Goal: Navigation & Orientation: Find specific page/section

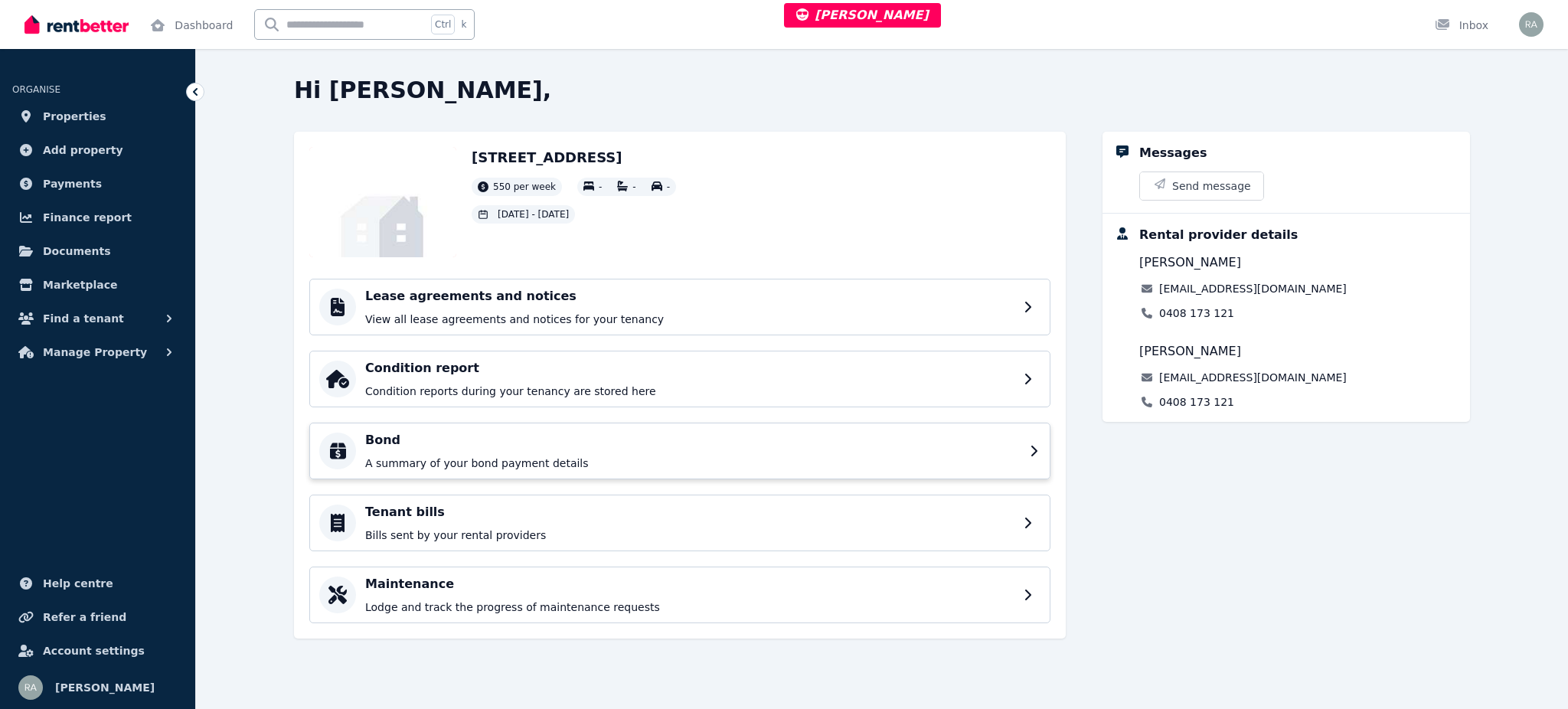
click at [476, 457] on p "A summary of your bond payment details" at bounding box center [692, 463] width 655 height 16
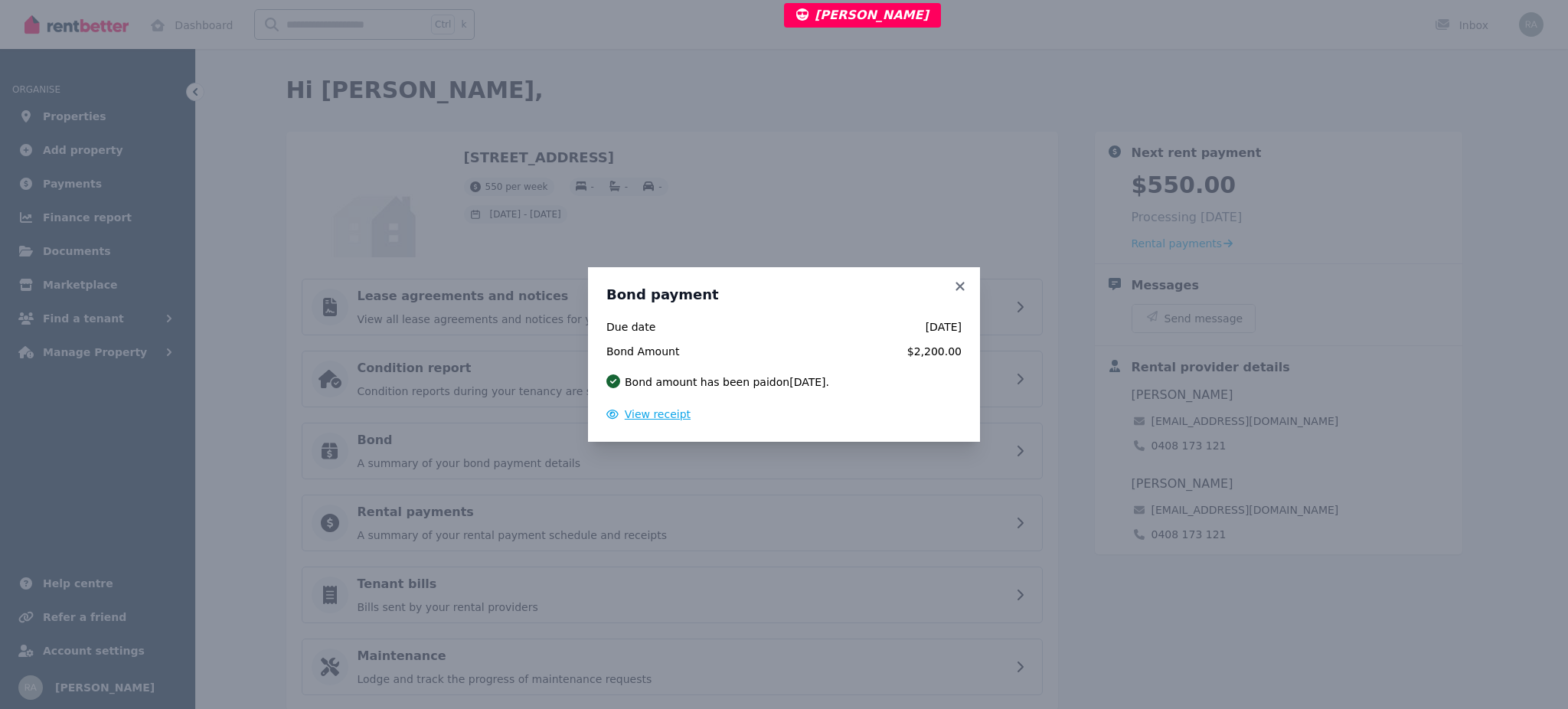
click at [669, 415] on span "View receipt" at bounding box center [657, 414] width 66 height 12
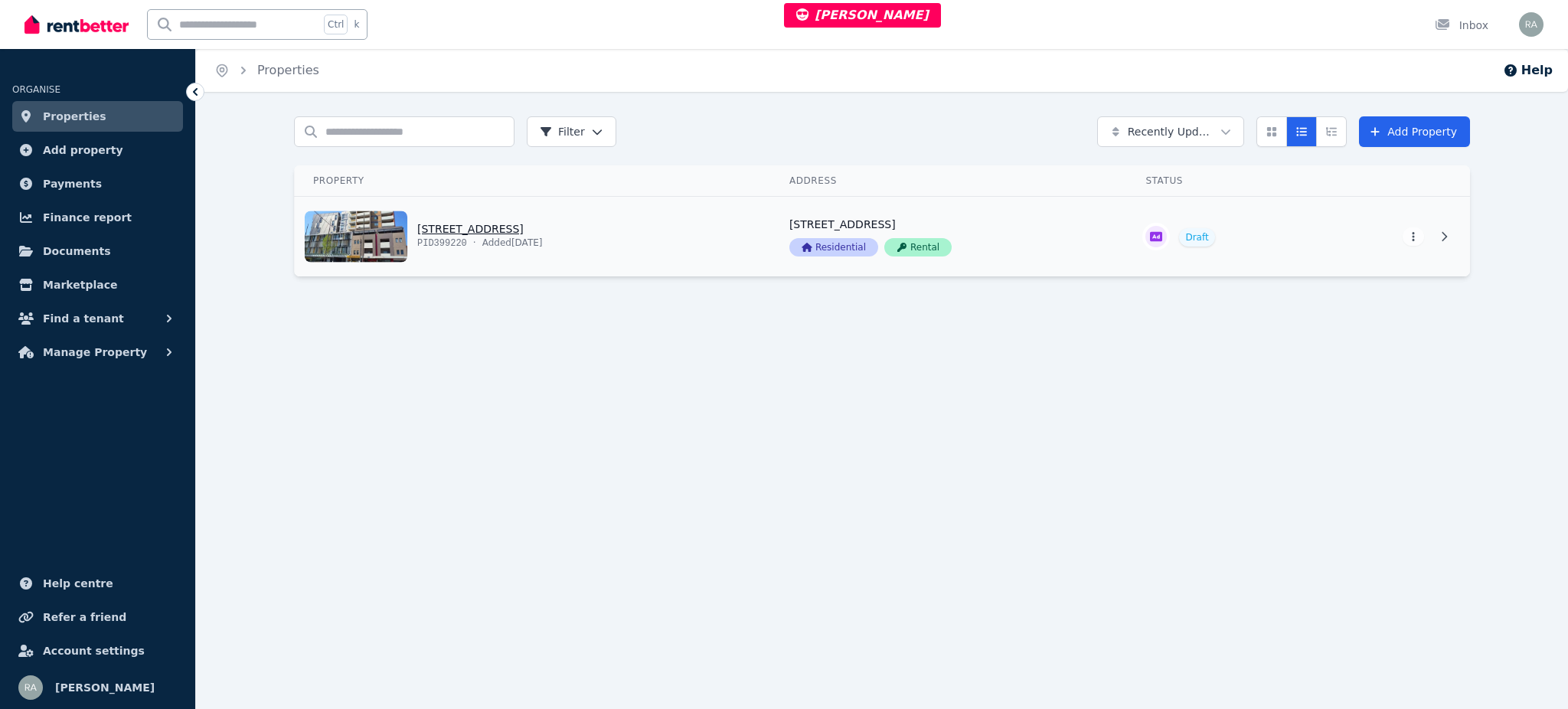
click at [699, 224] on link "View property details" at bounding box center [533, 236] width 476 height 80
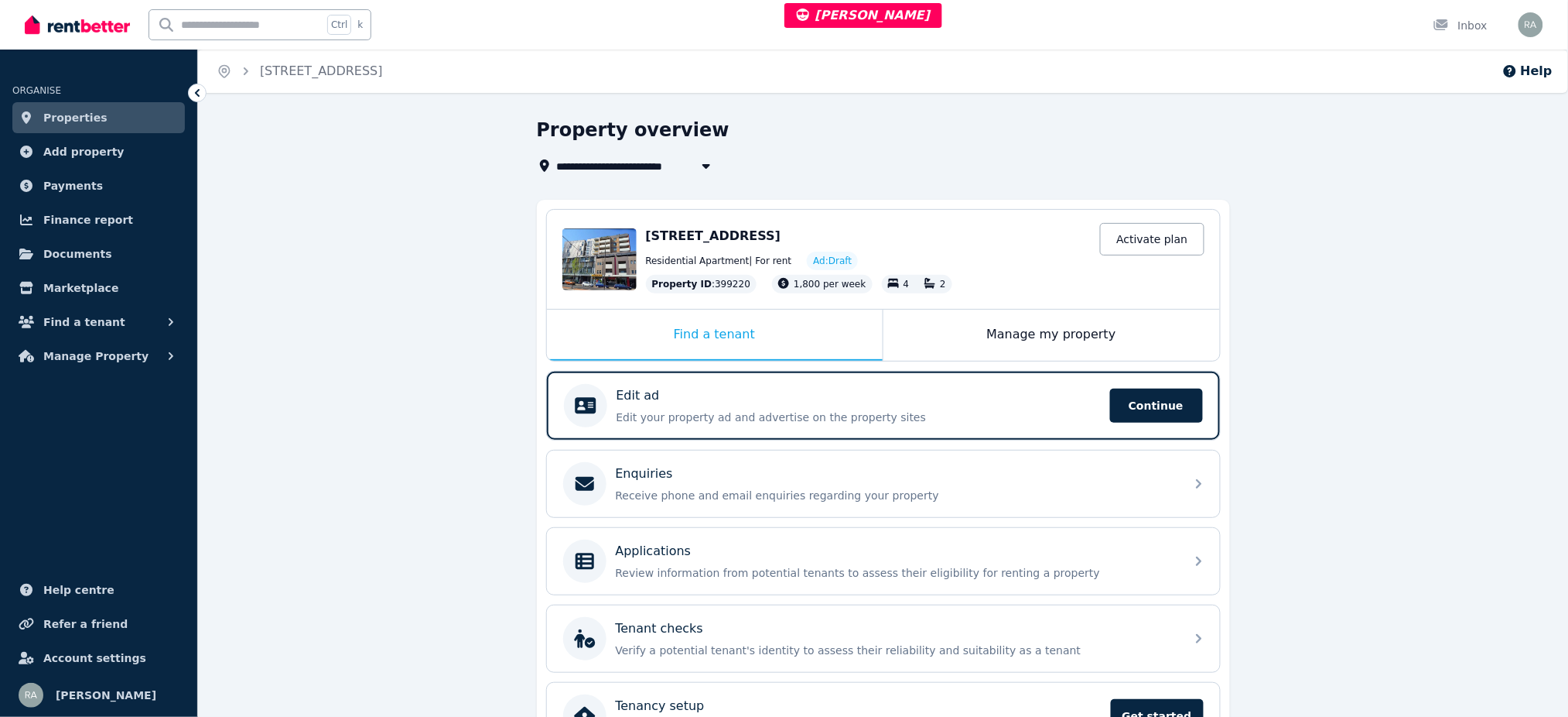
scroll to position [100, 0]
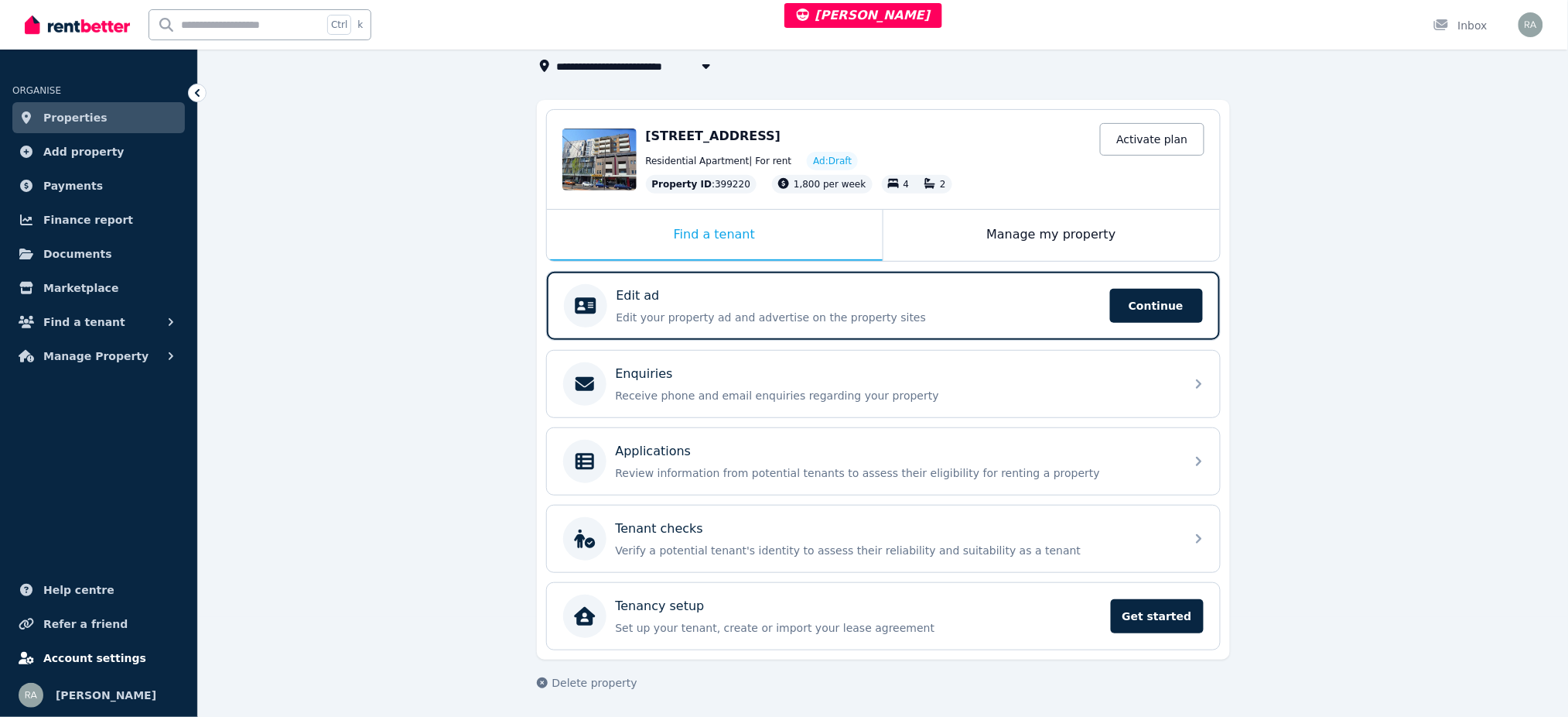
click at [98, 644] on link "Account settings" at bounding box center [98, 657] width 172 height 31
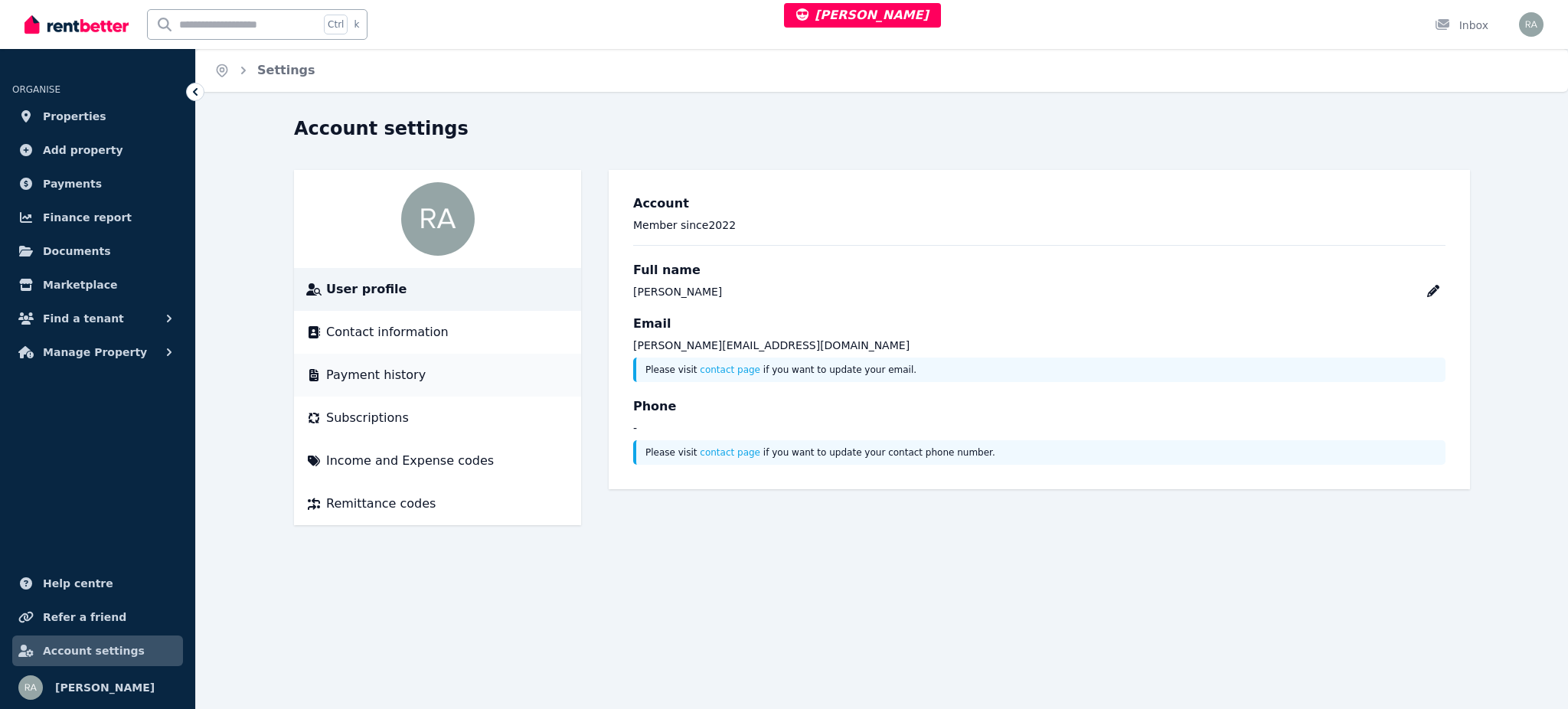
click at [420, 372] on div "Payment history" at bounding box center [437, 375] width 262 height 19
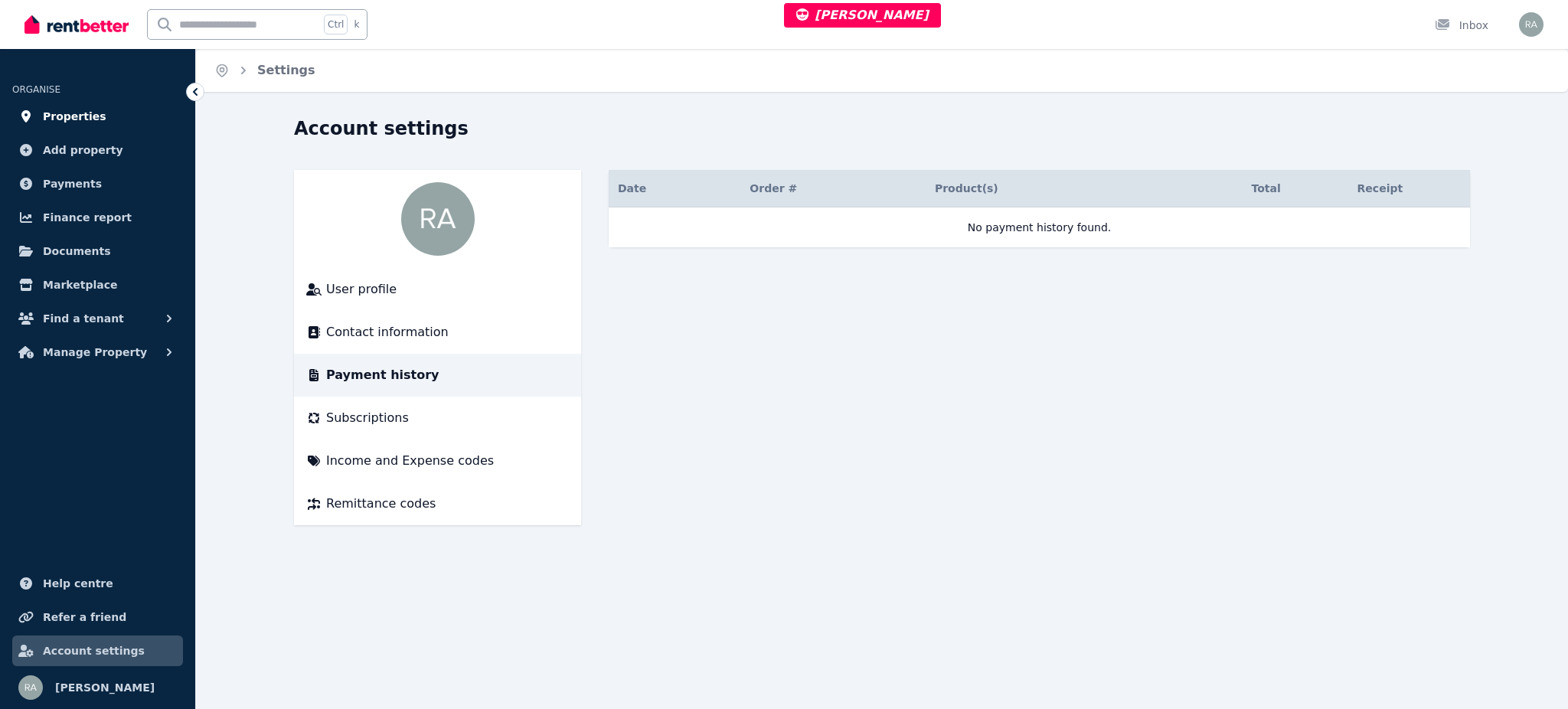
click at [121, 121] on link "Properties" at bounding box center [97, 115] width 171 height 31
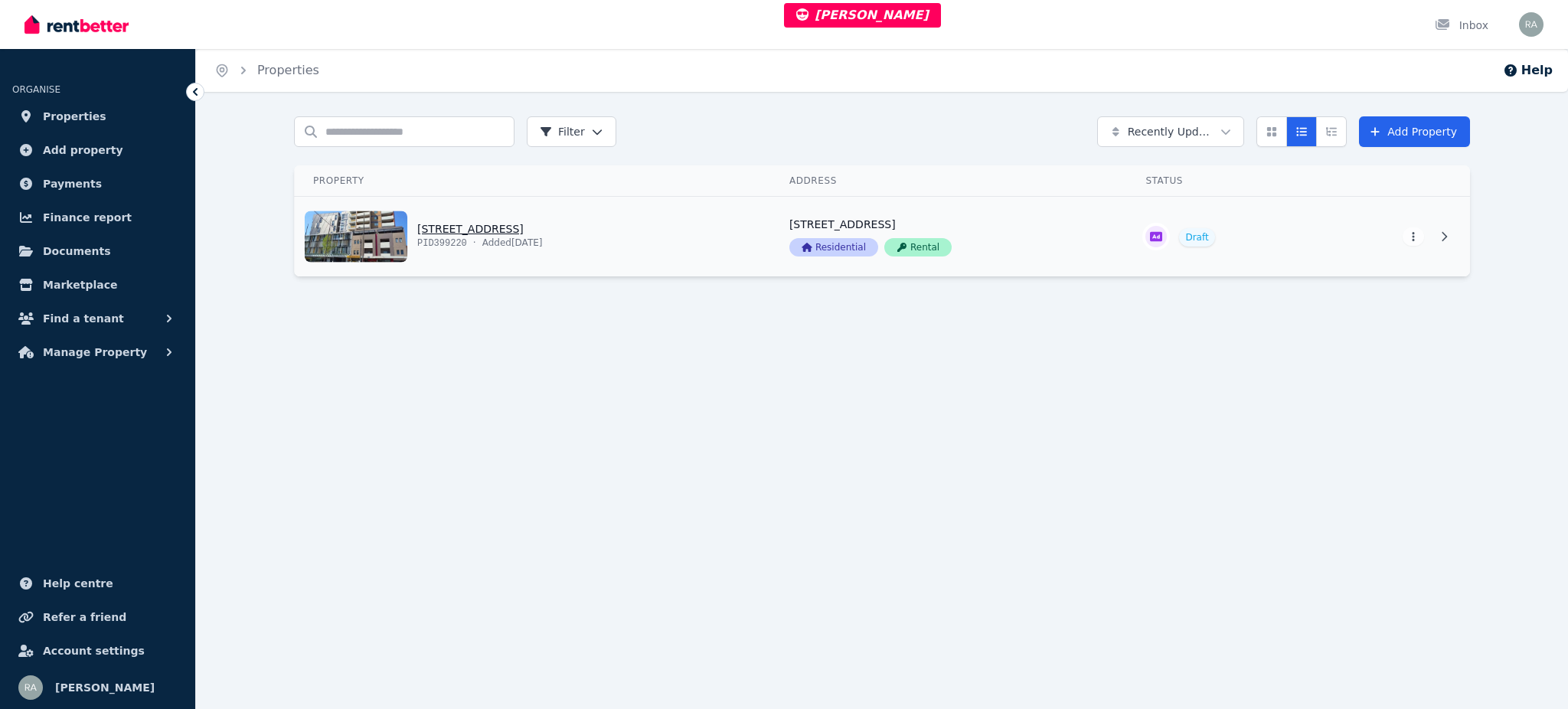
click at [692, 240] on link "View property details" at bounding box center [533, 236] width 476 height 80
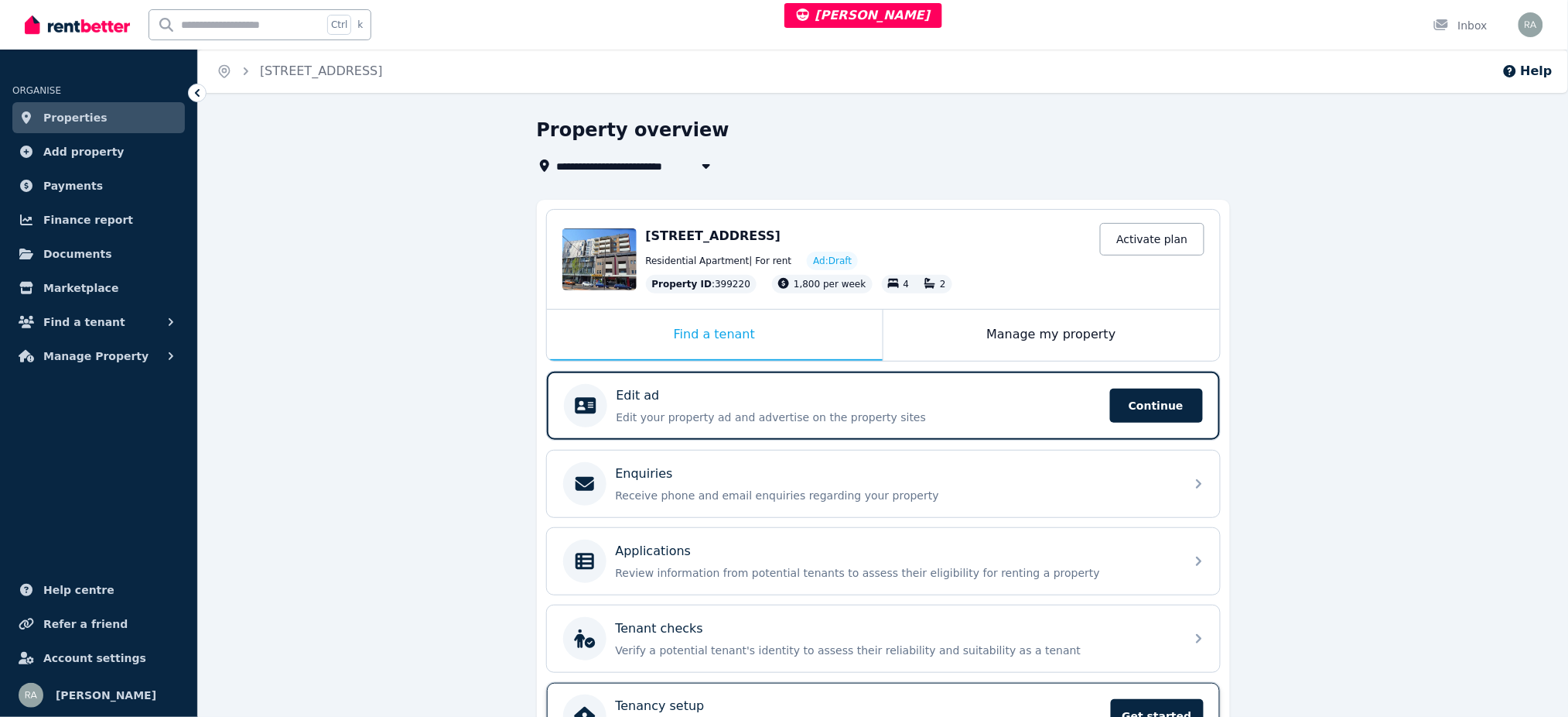
click at [1001, 702] on div "Tenancy setup" at bounding box center [858, 706] width 485 height 19
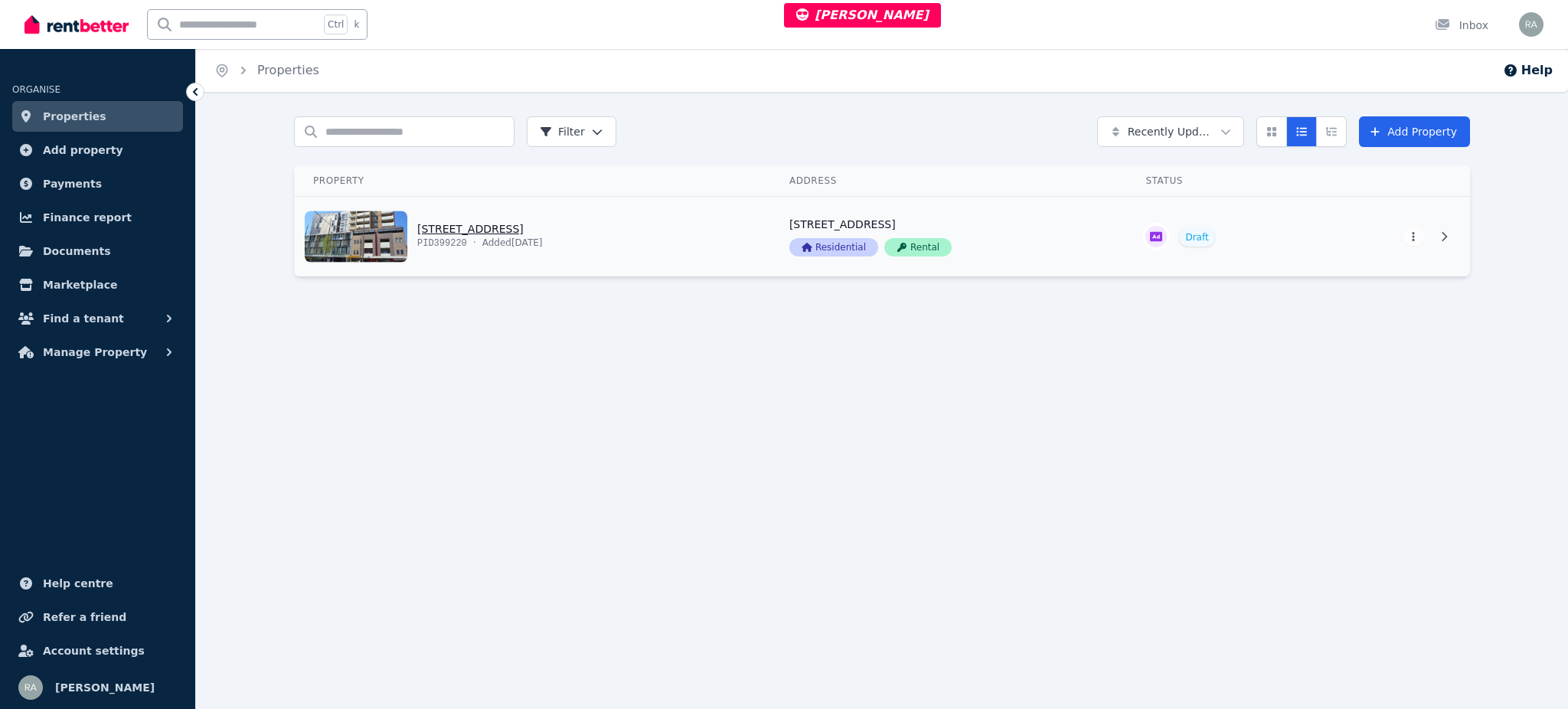
click at [696, 225] on link "View property details" at bounding box center [533, 236] width 476 height 80
